Goal: Transaction & Acquisition: Obtain resource

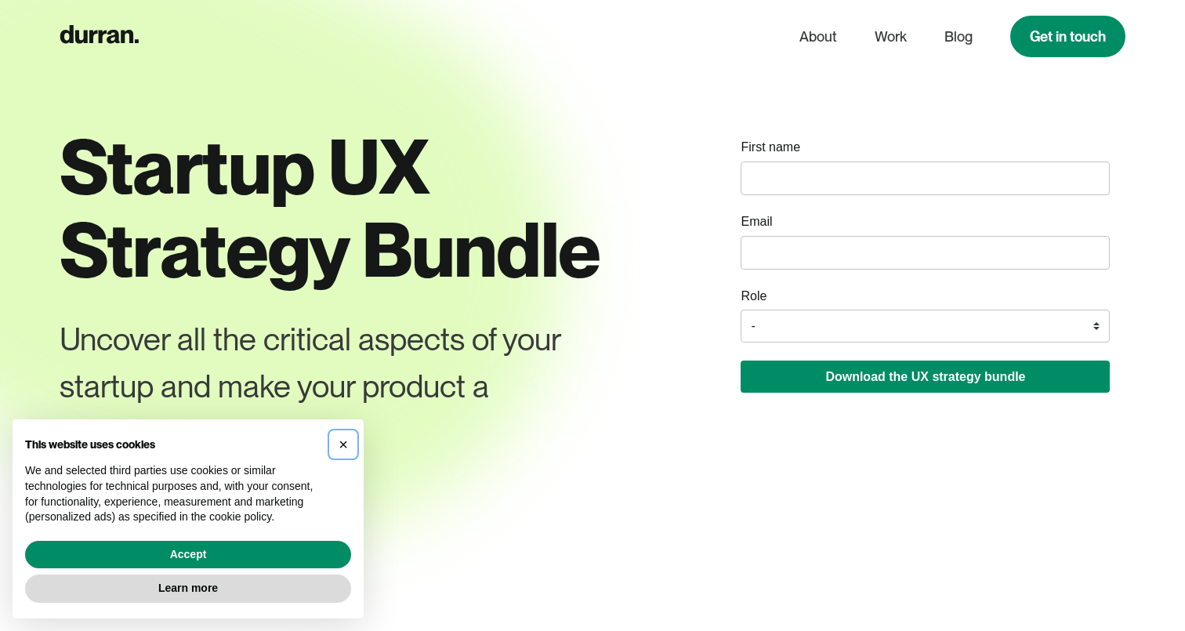
click at [344, 449] on span "×" at bounding box center [343, 444] width 9 height 17
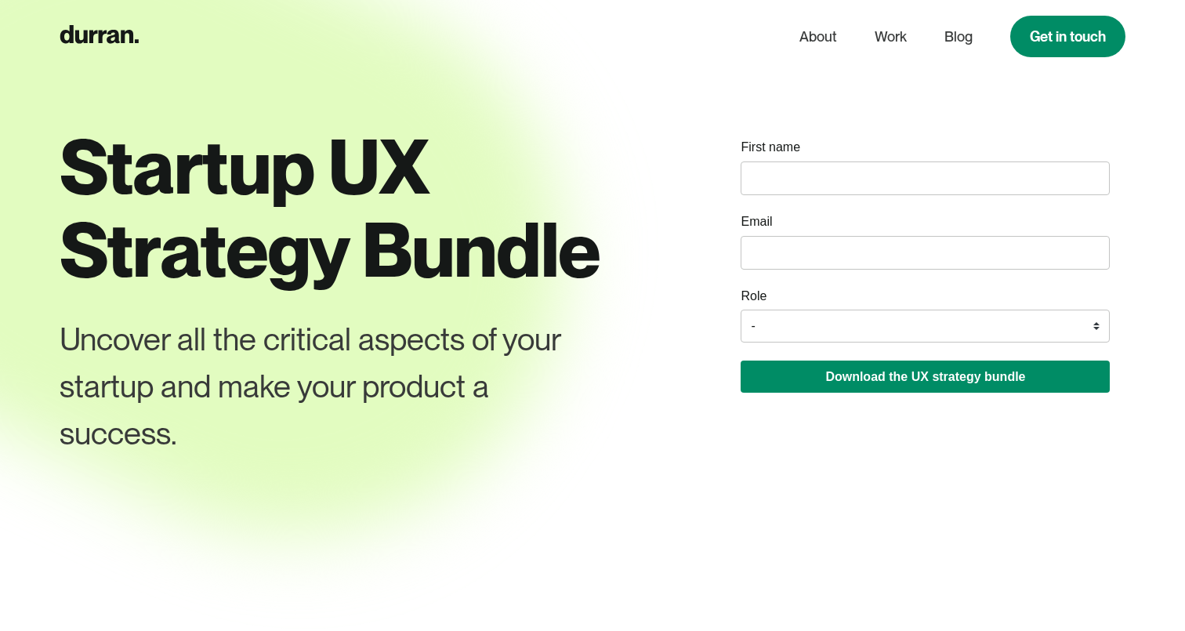
click at [859, 167] on input "name" at bounding box center [925, 178] width 369 height 34
type input "[PERSON_NAME]"
paste input "[EMAIL_ADDRESS][DOMAIN_NAME]"
type input "[EMAIL_ADDRESS][DOMAIN_NAME]"
click at [811, 311] on select "- Founder / Co-founder C-suite / VP / Manager Designer Developer Other" at bounding box center [925, 326] width 369 height 33
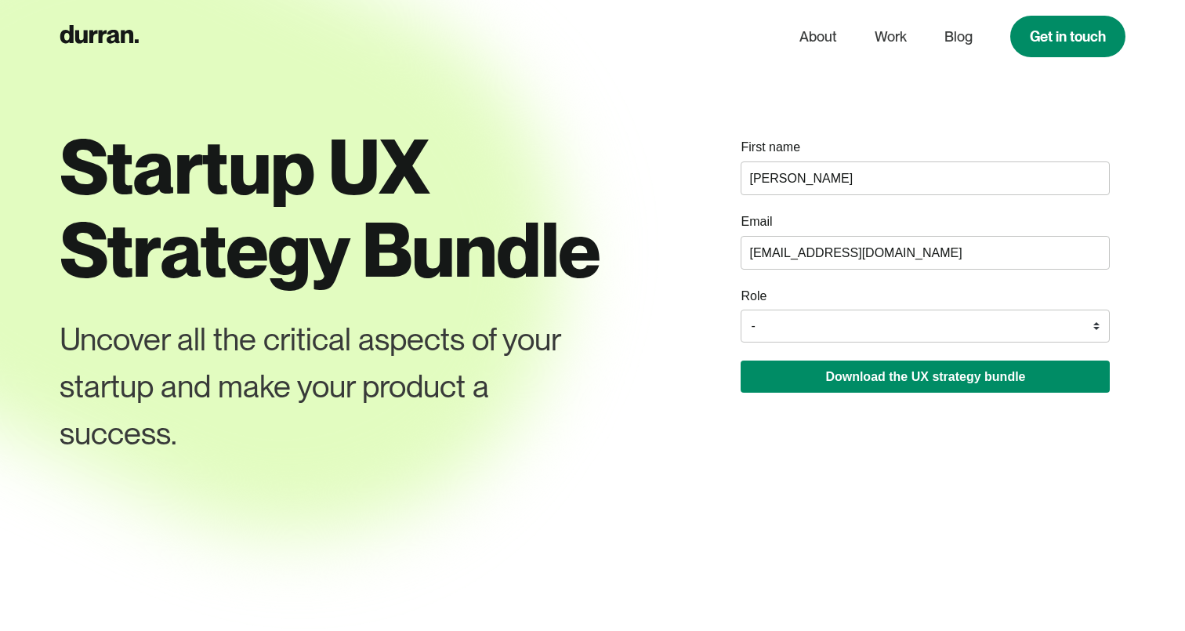
select select "Designer"
click at [741, 310] on select "- Founder / Co-founder C-suite / VP / Manager Designer Developer Other" at bounding box center [925, 326] width 369 height 33
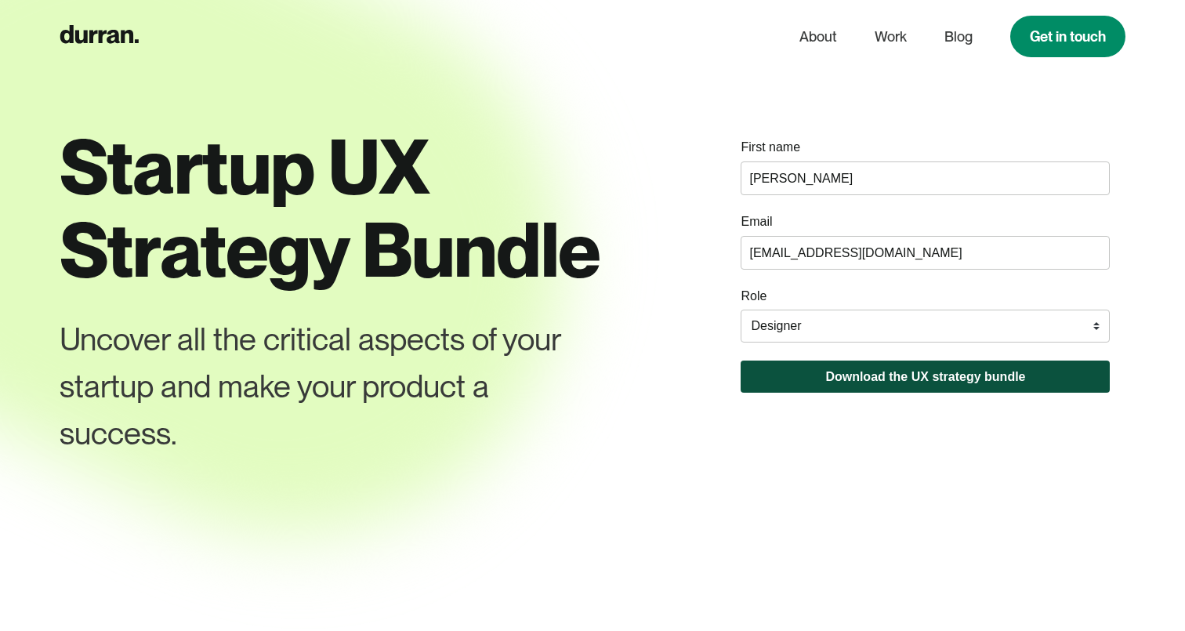
click at [869, 392] on button "Download the UX strategy bundle" at bounding box center [925, 376] width 369 height 32
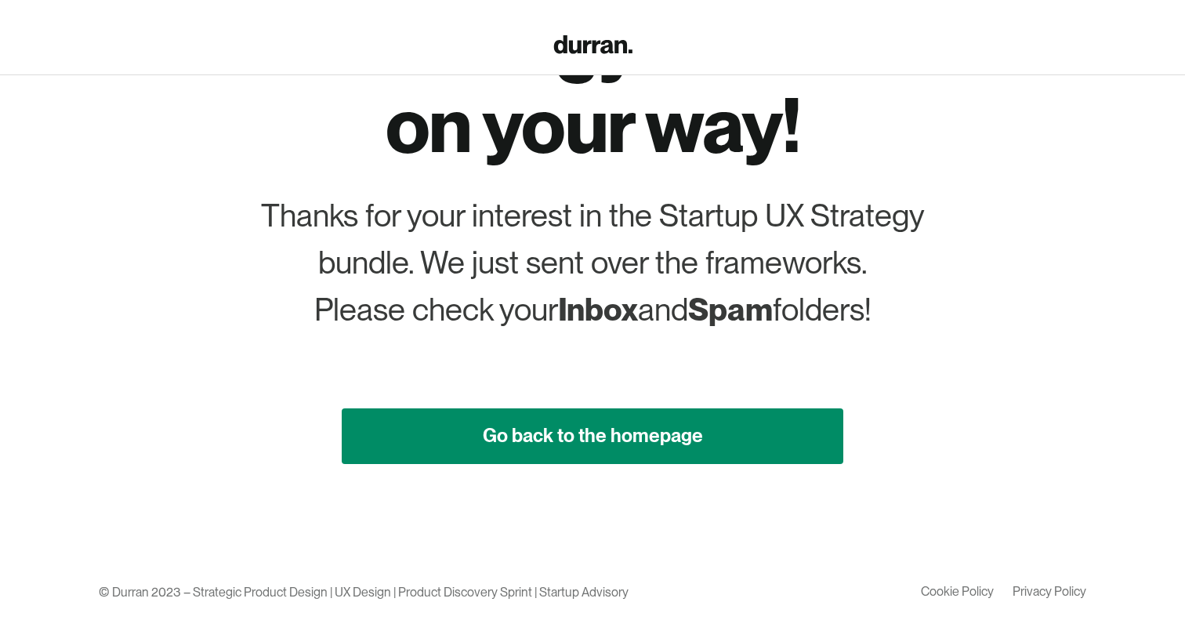
scroll to position [196, 0]
